Goal: Obtain resource: Download file/media

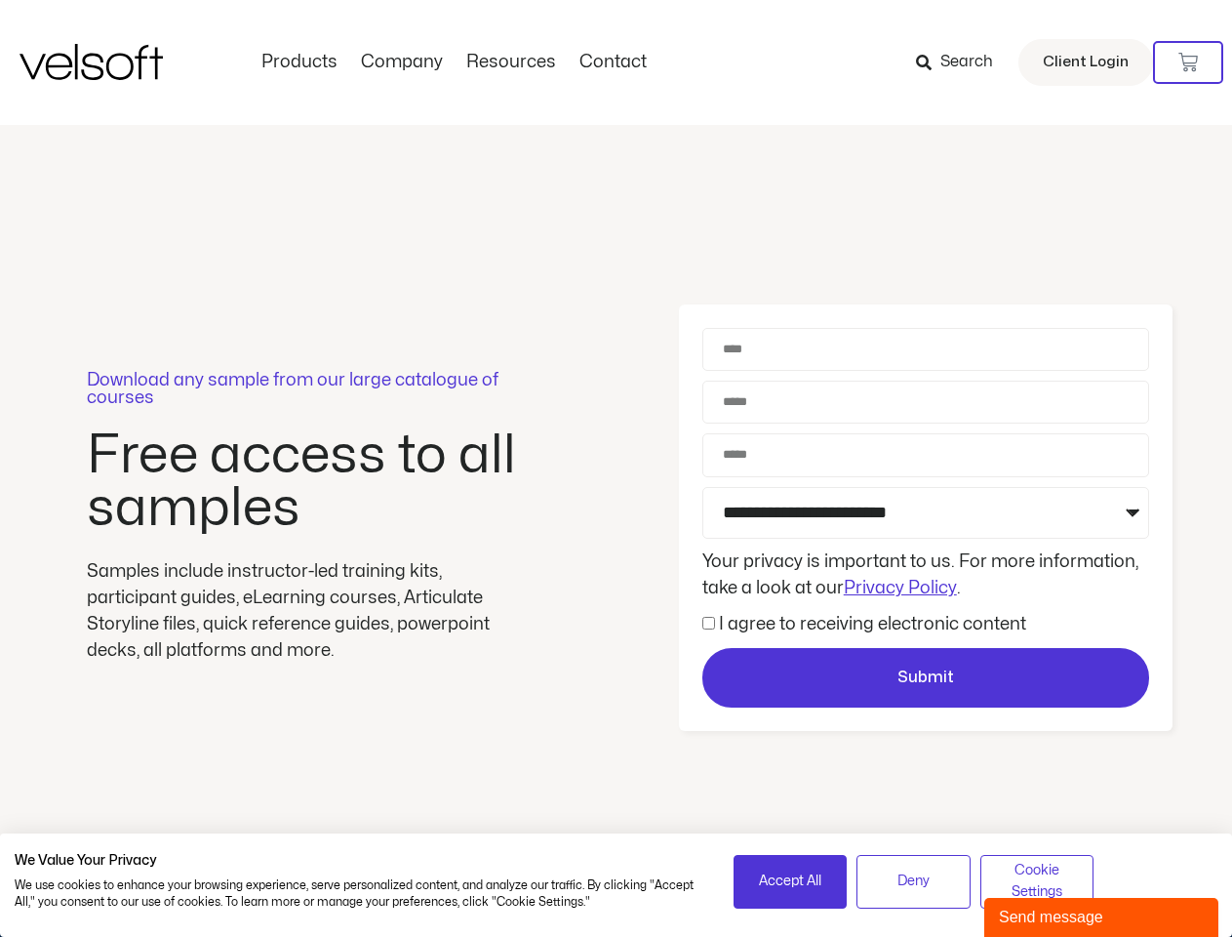
click at [616, 468] on div "Download any sample from our large catalogue of courses Free access to all samp…" at bounding box center [616, 518] width 1232 height 786
click at [1188, 62] on icon at bounding box center [1188, 63] width 20 height 20
click at [790, 881] on span "Accept All" at bounding box center [790, 880] width 62 height 21
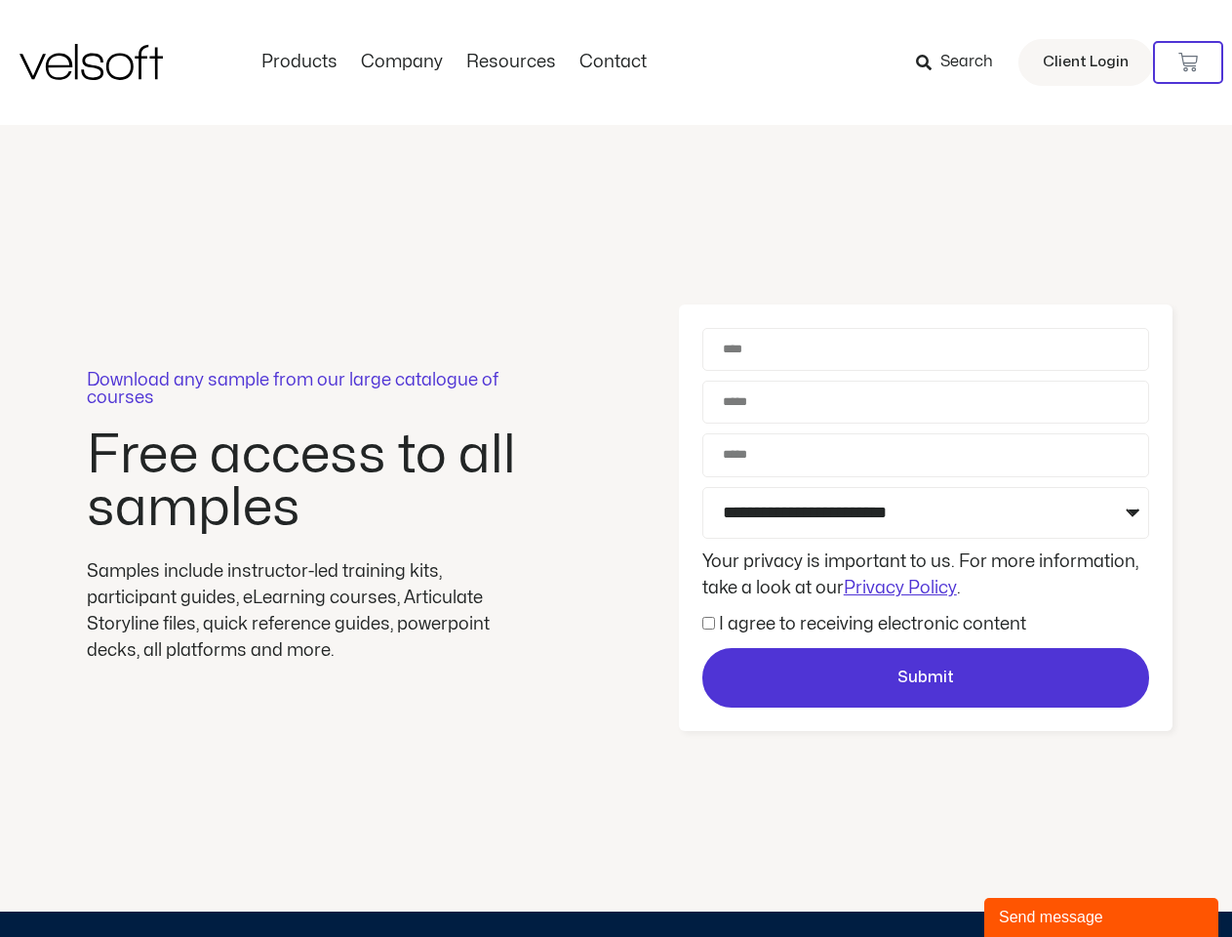
click at [913, 881] on div "Download any sample from our large catalogue of courses Free access to all samp…" at bounding box center [616, 518] width 1232 height 786
